Goal: Task Accomplishment & Management: Complete application form

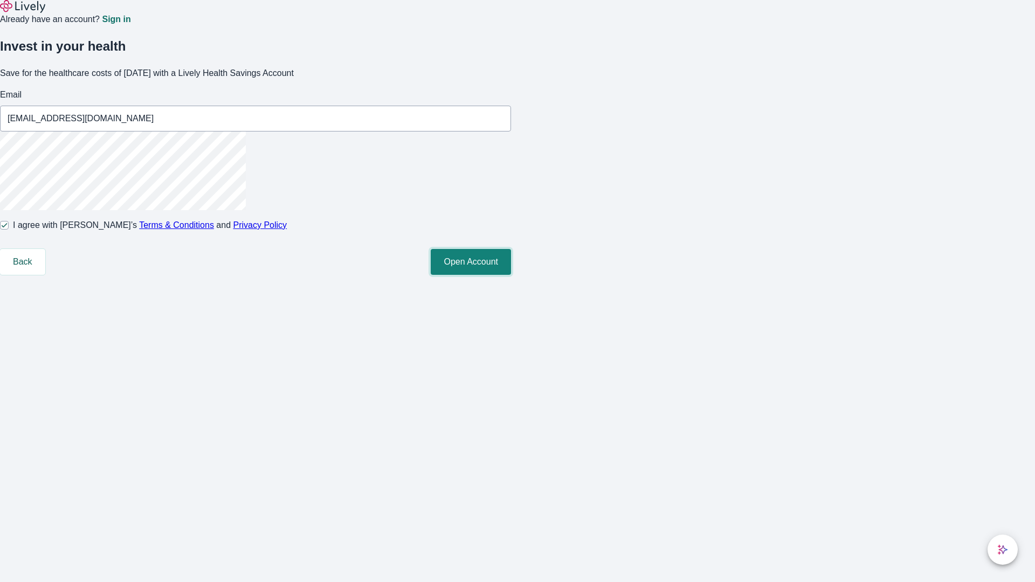
click at [511, 275] on button "Open Account" at bounding box center [471, 262] width 80 height 26
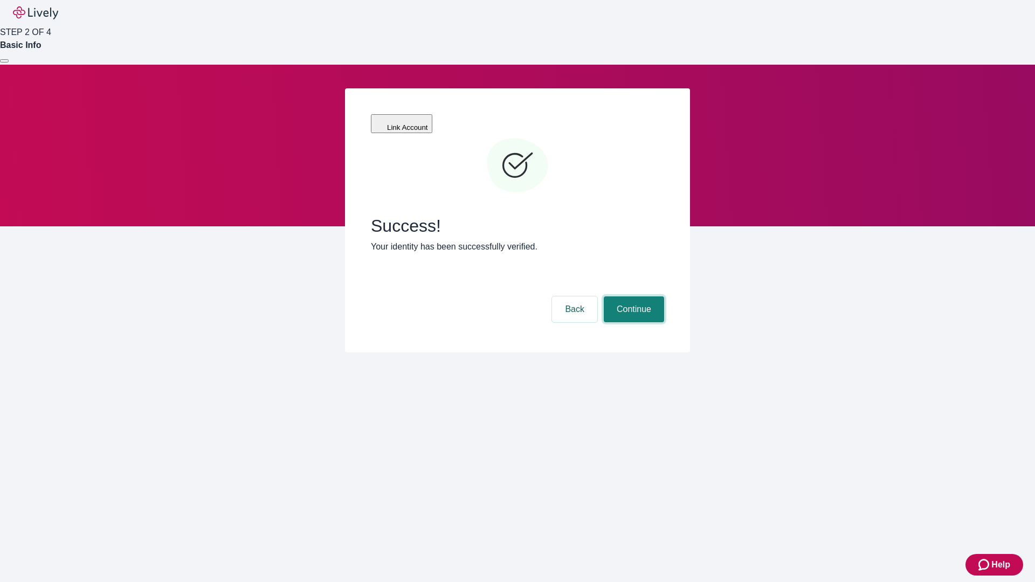
click at [632, 296] on button "Continue" at bounding box center [634, 309] width 60 height 26
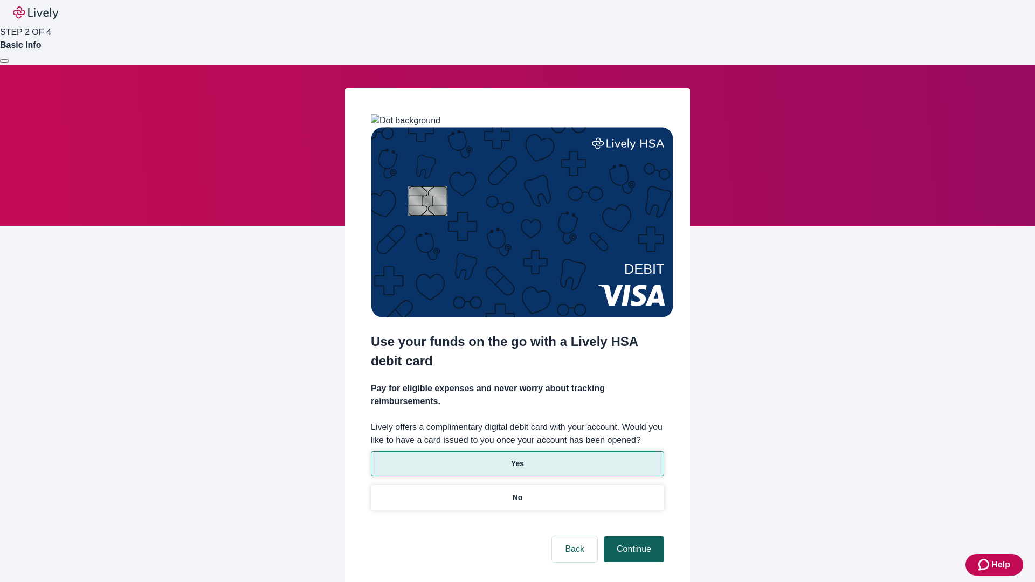
click at [517, 458] on p "Yes" at bounding box center [517, 463] width 13 height 11
click at [632, 536] on button "Continue" at bounding box center [634, 549] width 60 height 26
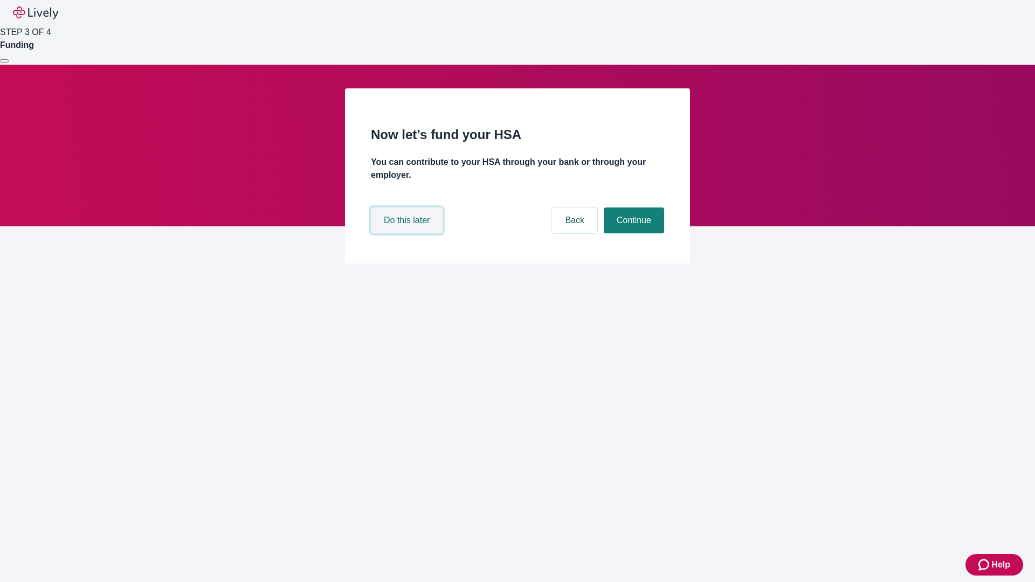
click at [408, 233] on button "Do this later" at bounding box center [407, 220] width 72 height 26
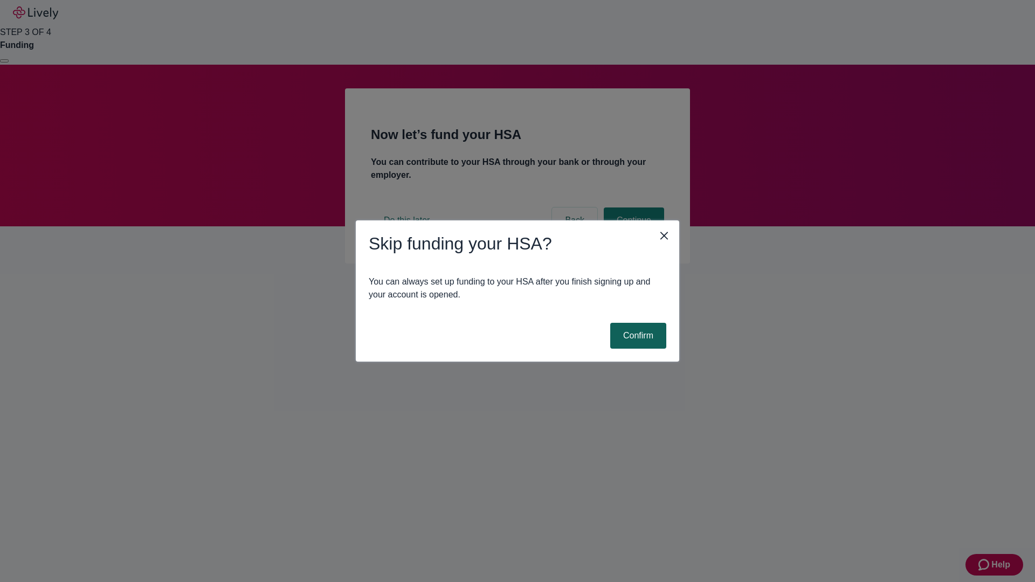
click at [636, 336] on button "Confirm" at bounding box center [638, 336] width 56 height 26
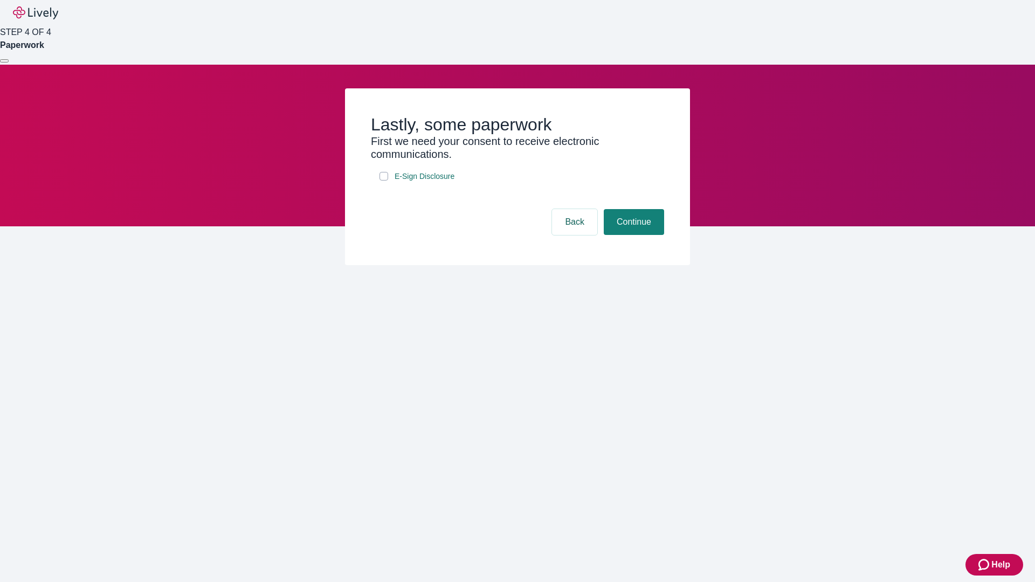
click at [384, 181] on input "E-Sign Disclosure" at bounding box center [383, 176] width 9 height 9
checkbox input "true"
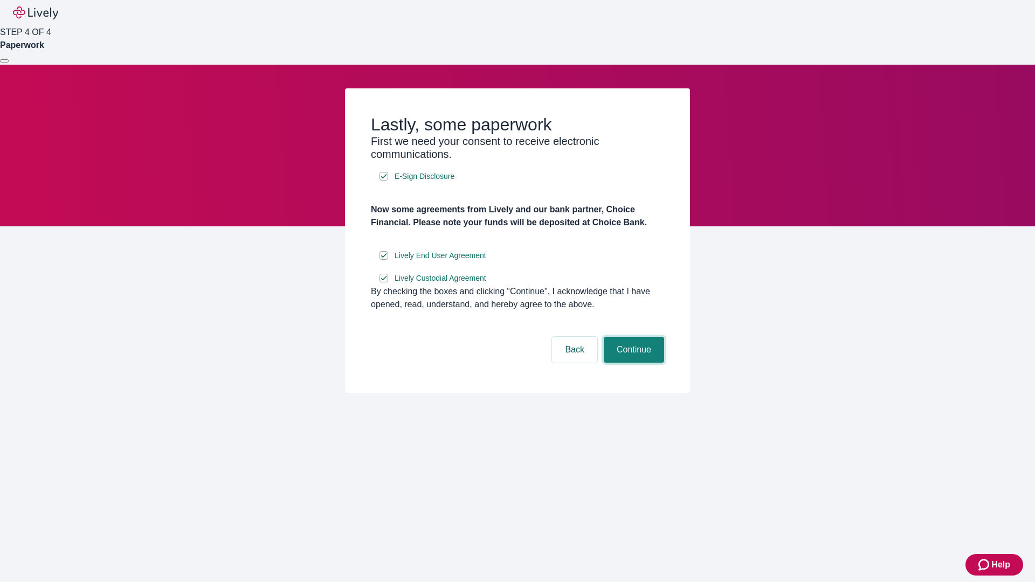
click at [632, 363] on button "Continue" at bounding box center [634, 350] width 60 height 26
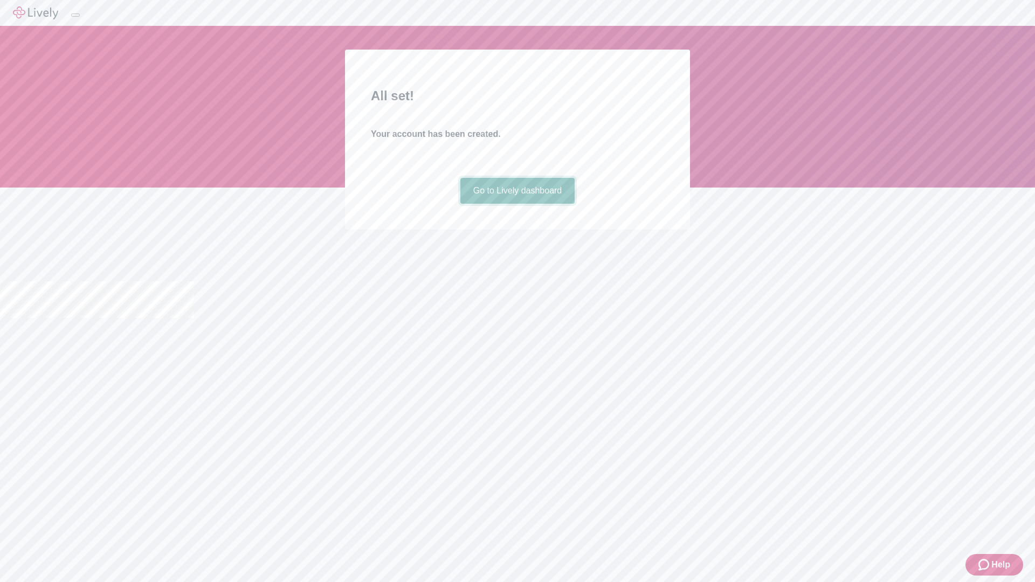
click at [517, 204] on link "Go to Lively dashboard" at bounding box center [517, 191] width 115 height 26
